Goal: Transaction & Acquisition: Book appointment/travel/reservation

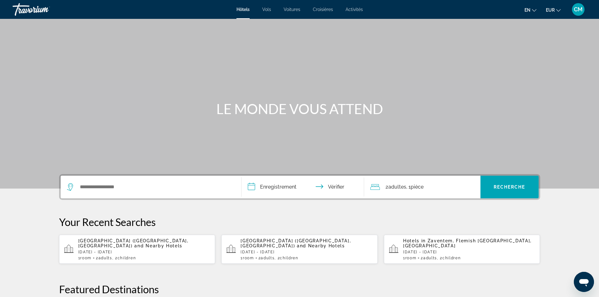
click at [0, 33] on div "Contenu principal" at bounding box center [299, 94] width 599 height 189
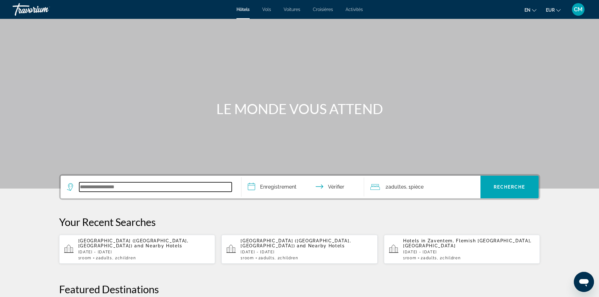
drag, startPoint x: 117, startPoint y: 190, endPoint x: 109, endPoint y: 200, distance: 13.2
click at [117, 191] on input "Widget de recherche" at bounding box center [155, 186] width 153 height 9
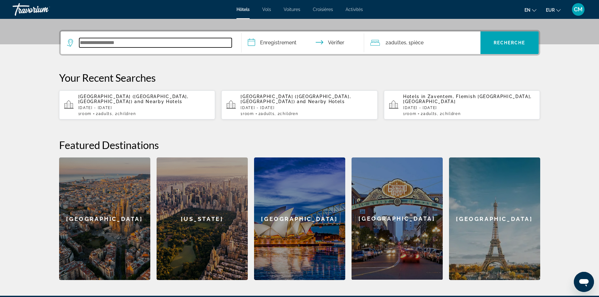
scroll to position [154, 0]
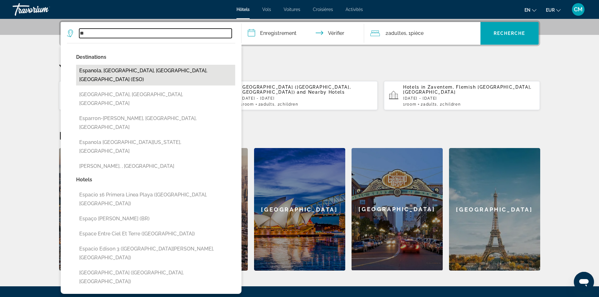
type input "*"
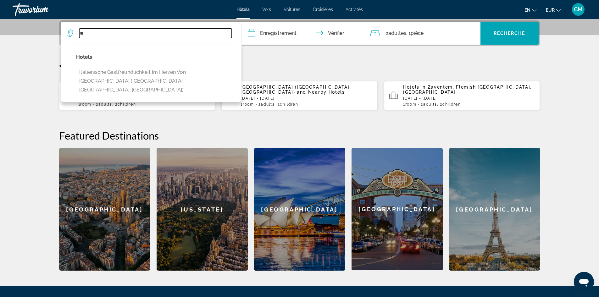
type input "*"
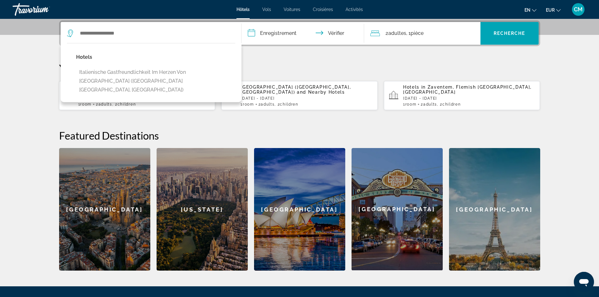
click at [291, 53] on div "**********" at bounding box center [300, 145] width 506 height 250
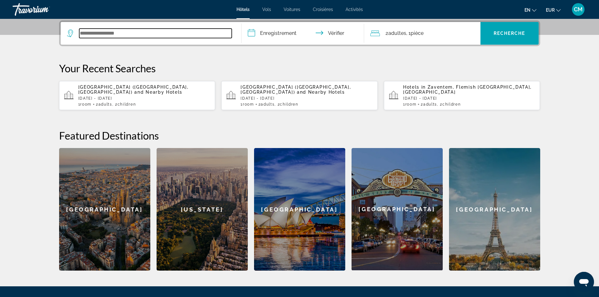
click at [106, 31] on input "Widget de recherche" at bounding box center [155, 33] width 153 height 9
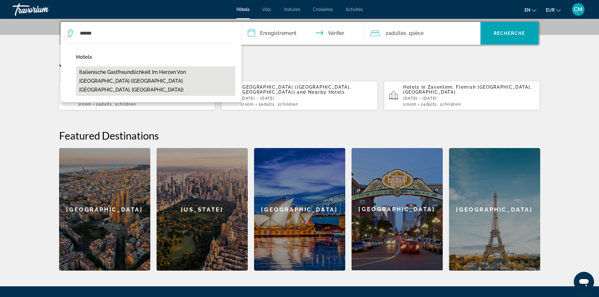
click at [104, 72] on button "Italienische Gastfreundlichkeit im Herzen von [GEOGRAPHIC_DATA] ([GEOGRAPHIC_DA…" at bounding box center [155, 81] width 159 height 30
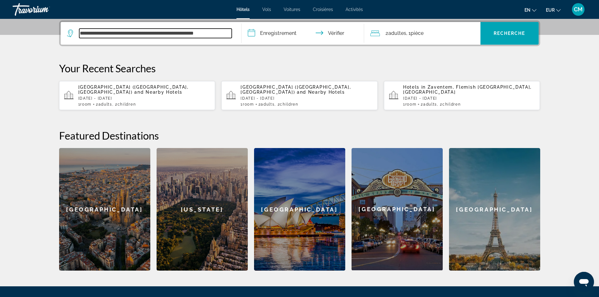
scroll to position [0, 0]
type input "*"
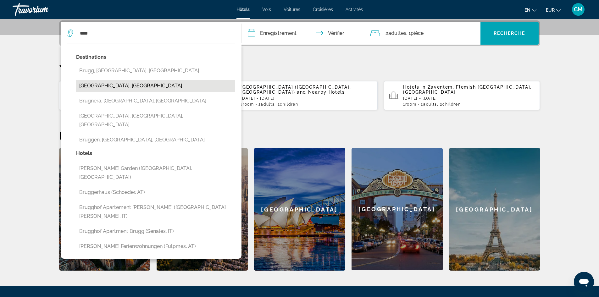
click at [117, 89] on button "[GEOGRAPHIC_DATA], [GEOGRAPHIC_DATA]" at bounding box center [155, 86] width 159 height 12
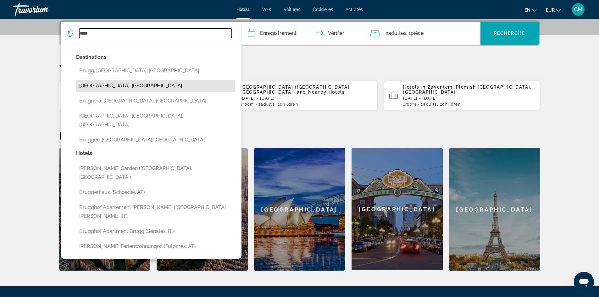
type input "**********"
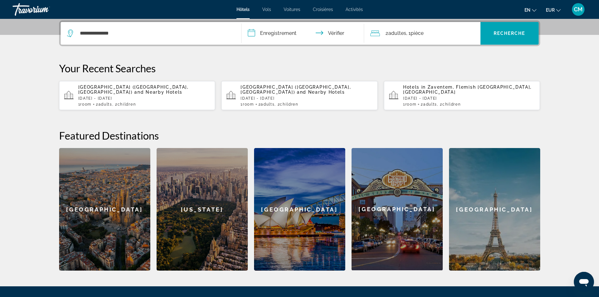
click at [293, 35] on input "**********" at bounding box center [304, 34] width 125 height 25
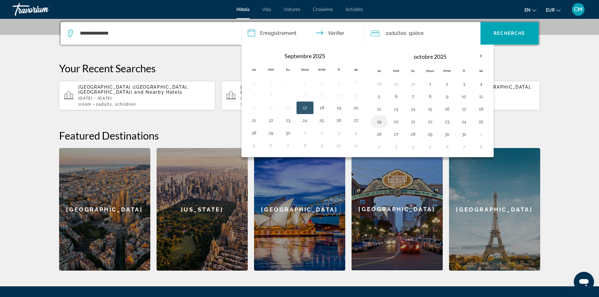
click at [382, 123] on button "19" at bounding box center [379, 121] width 10 height 9
click at [431, 124] on button "22" at bounding box center [430, 121] width 10 height 9
type input "**********"
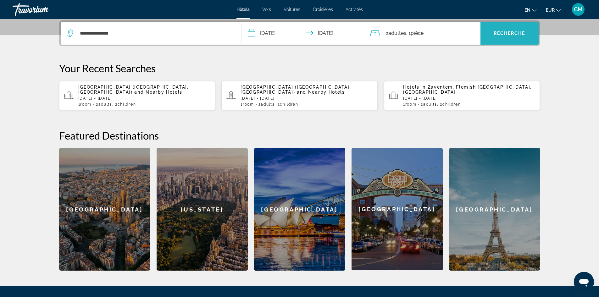
click at [508, 35] on font "Recherche" at bounding box center [510, 33] width 32 height 5
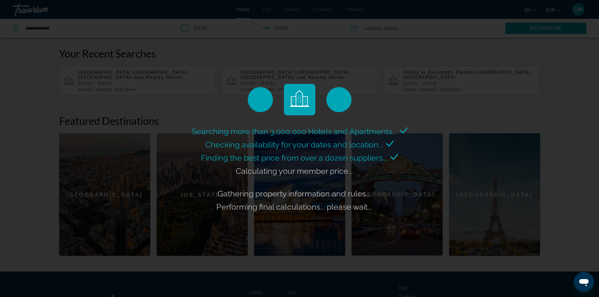
scroll to position [59, 0]
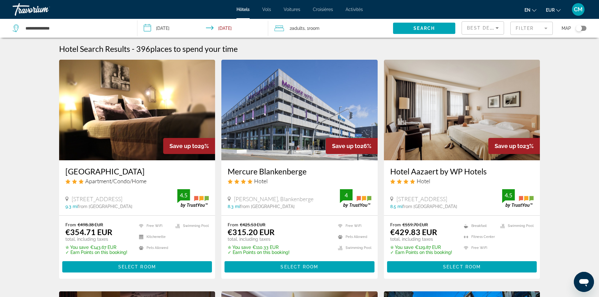
click at [493, 27] on span "Best Deals" at bounding box center [483, 27] width 33 height 5
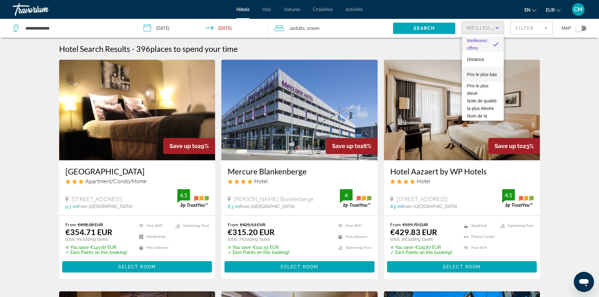
click at [484, 72] on font "Prix ​​le plus bas" at bounding box center [482, 74] width 30 height 5
